Goal: Task Accomplishment & Management: Manage account settings

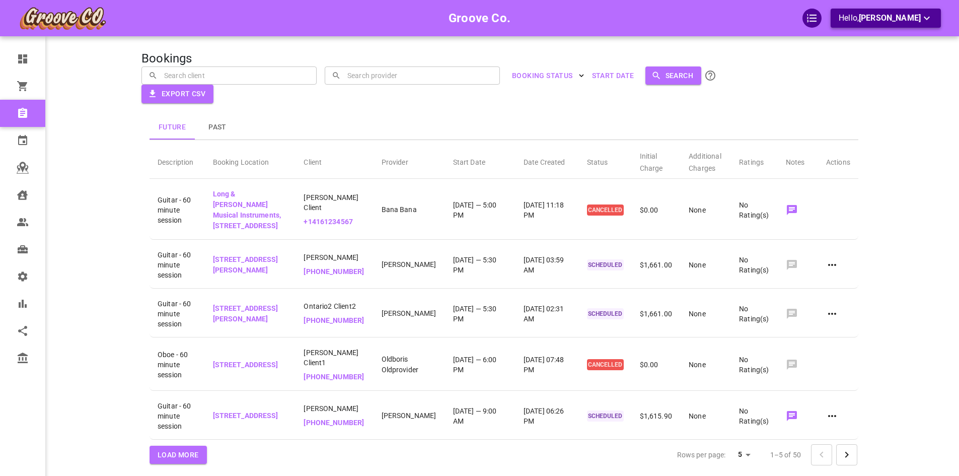
click at [884, 24] on p "Hello, Omar Tahir" at bounding box center [885, 18] width 94 height 13
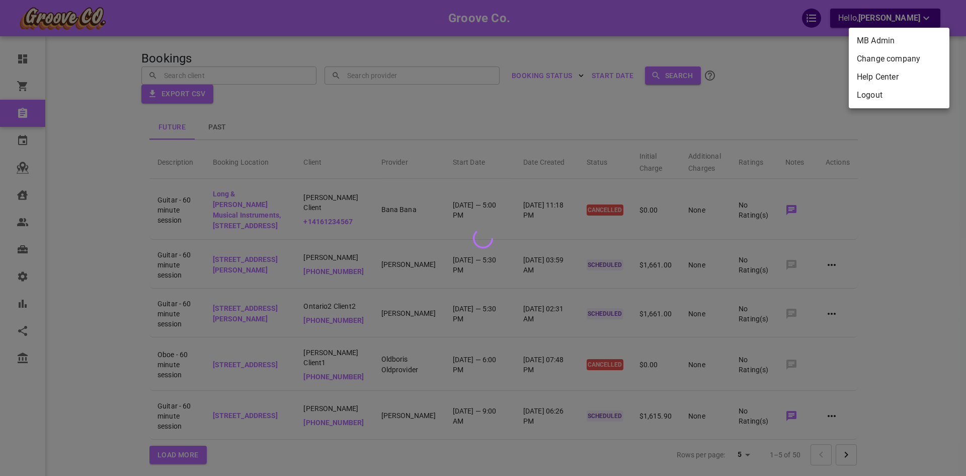
click at [869, 60] on li "Change company" at bounding box center [899, 59] width 101 height 18
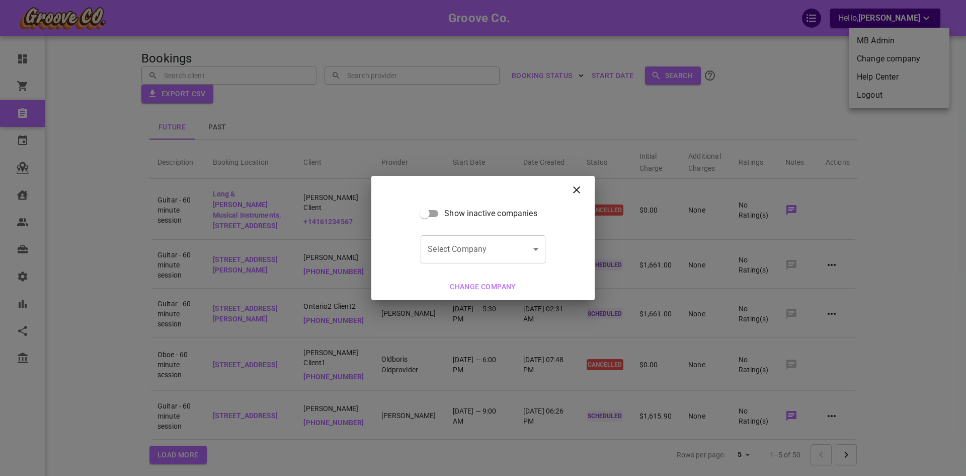
click at [863, 99] on div "Show inactive companies Select Company ​ Select Company Change company" at bounding box center [483, 238] width 966 height 476
click at [574, 197] on h2 at bounding box center [482, 190] width 223 height 28
click at [580, 187] on icon at bounding box center [576, 189] width 7 height 7
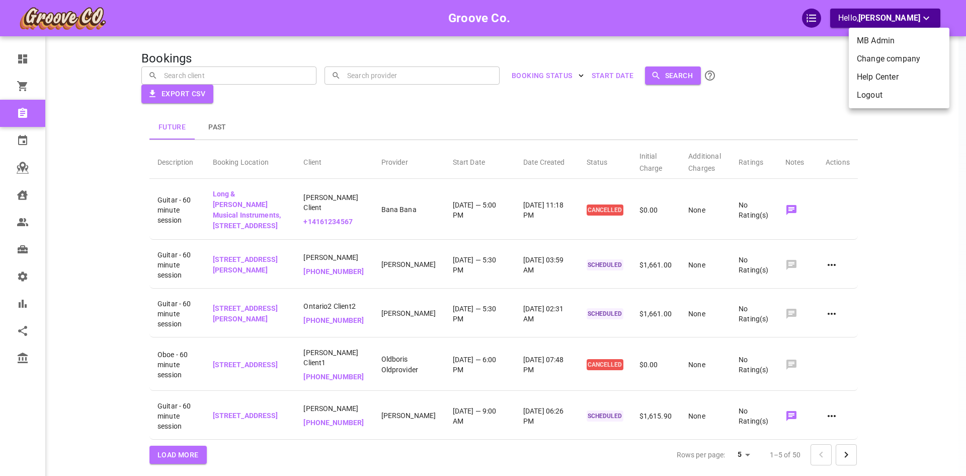
click at [929, 92] on li "Logout" at bounding box center [899, 95] width 101 height 18
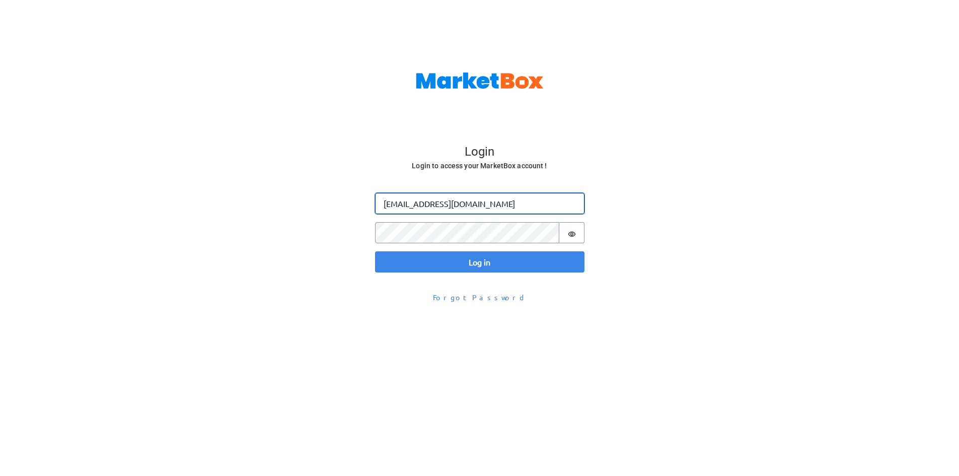
click at [405, 204] on input "[EMAIL_ADDRESS][DOMAIN_NAME]" at bounding box center [479, 203] width 209 height 21
type input "[PERSON_NAME][EMAIL_ADDRESS][DOMAIN_NAME]"
click at [375, 251] on button "Log in" at bounding box center [479, 261] width 209 height 21
